Goal: Obtain resource: Obtain resource

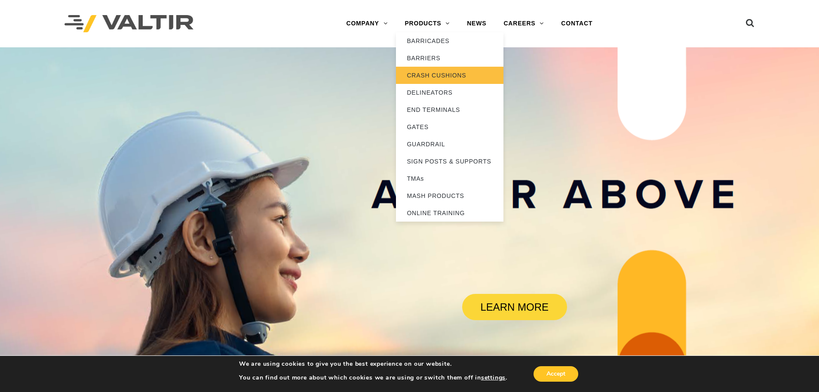
click at [438, 70] on link "CRASH CUSHIONS" at bounding box center [449, 75] width 107 height 17
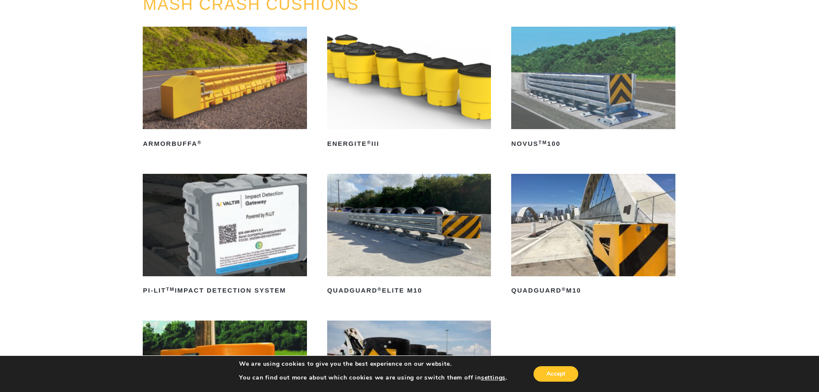
scroll to position [129, 0]
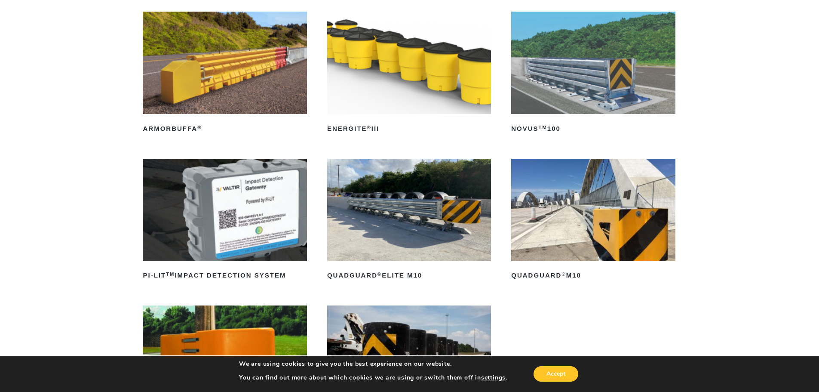
click at [584, 207] on img at bounding box center [593, 210] width 164 height 102
click at [432, 221] on img at bounding box center [409, 210] width 164 height 102
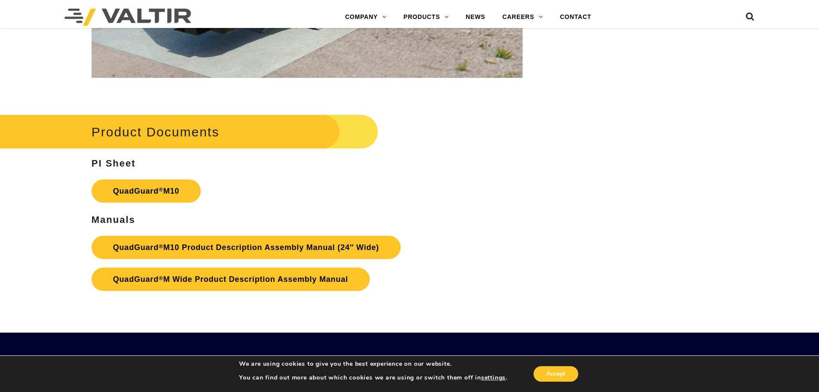
scroll to position [3180, 0]
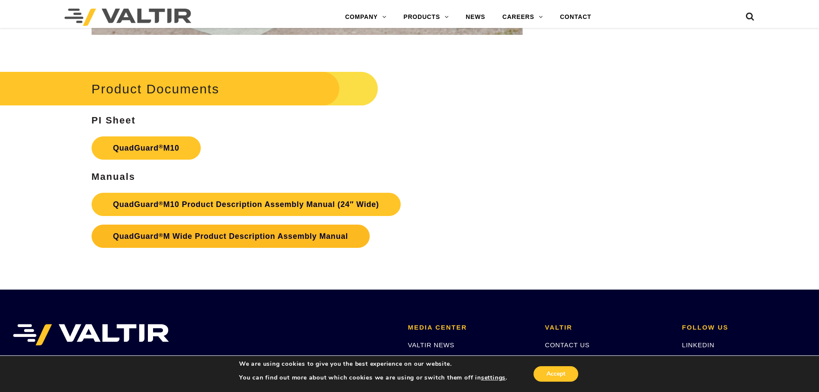
click at [243, 237] on link "QuadGuard ® M Wide Product Description Assembly Manual" at bounding box center [231, 235] width 278 height 23
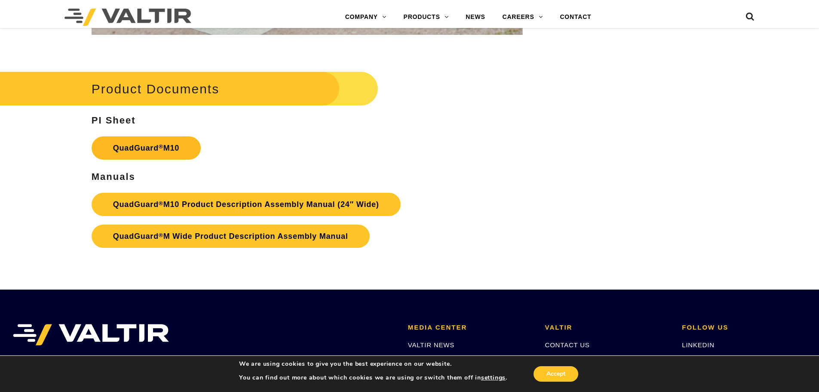
click at [154, 147] on link "QuadGuard ® M10" at bounding box center [146, 147] width 109 height 23
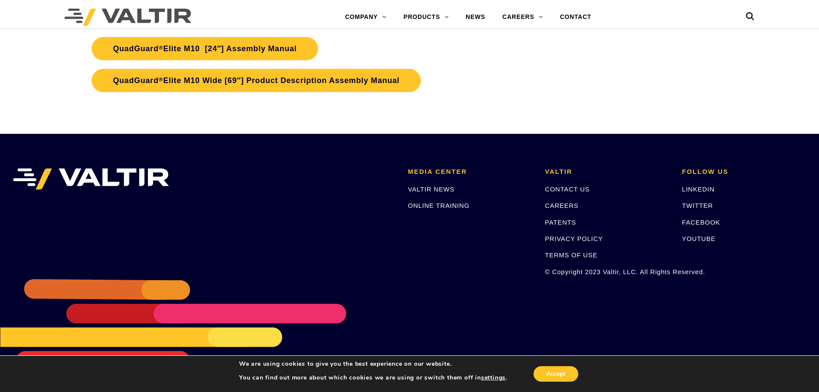
scroll to position [4520, 0]
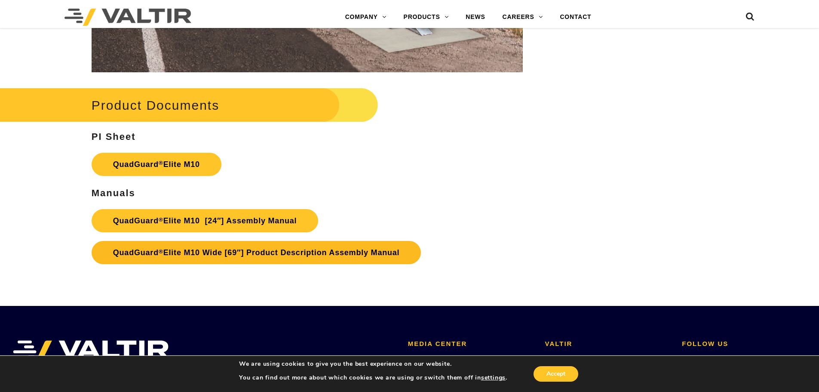
click at [269, 254] on link "QuadGuard ® Elite M10 Wide [69″] Product Description Assembly Manual" at bounding box center [257, 252] width 330 height 23
